Goal: Navigation & Orientation: Find specific page/section

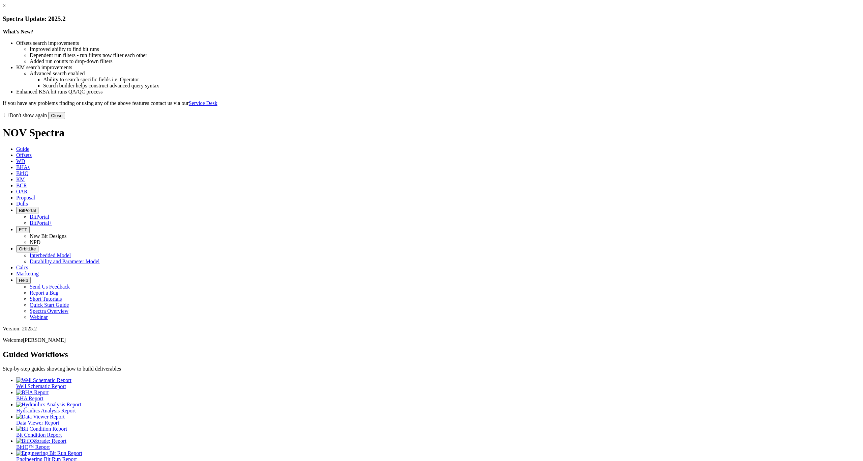
click at [65, 119] on button "Close" at bounding box center [56, 115] width 17 height 7
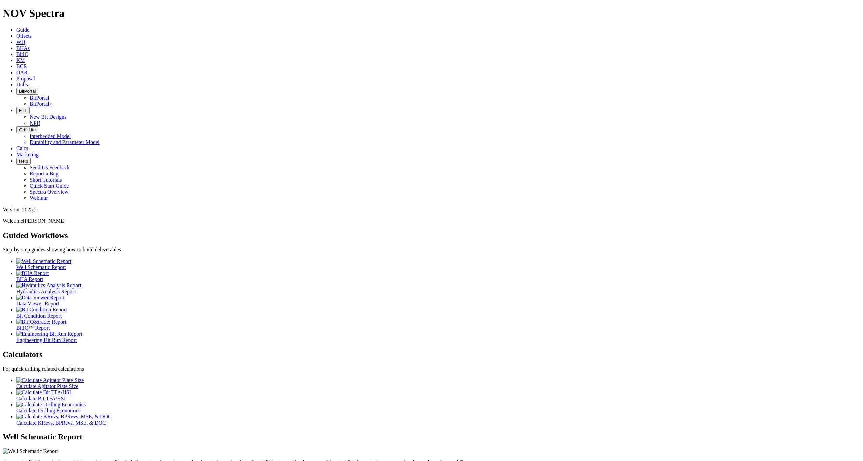
click at [36, 89] on span "BitPortal" at bounding box center [27, 91] width 17 height 5
click at [334, 95] on ul "BitPortal BitPortal+" at bounding box center [438, 101] width 844 height 12
click at [334, 231] on div "Guided Workflows Step-by-step guides showing how to build deliverables Well Sch…" at bounding box center [432, 328] width 858 height 195
drag, startPoint x: 321, startPoint y: 8, endPoint x: 324, endPoint y: 15, distance: 8.3
click at [38, 88] on button "BitPortal" at bounding box center [27, 91] width 22 height 7
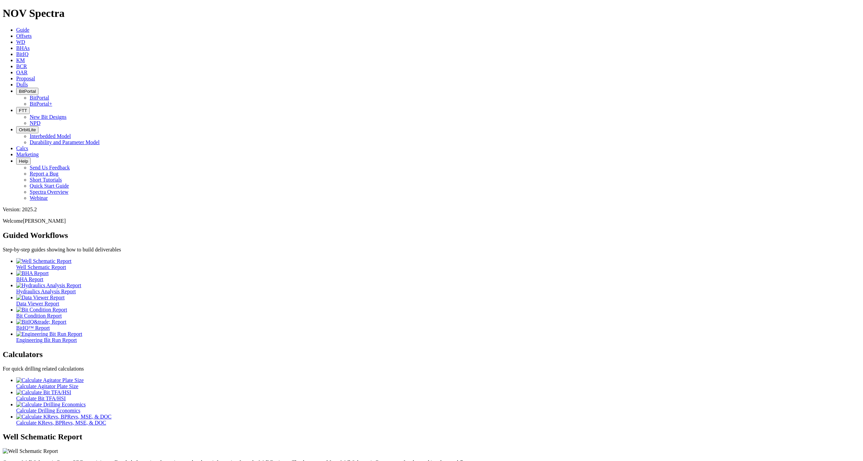
click at [49, 95] on link "BitPortal" at bounding box center [40, 98] width 20 height 6
